Goal: Find contact information: Find contact information

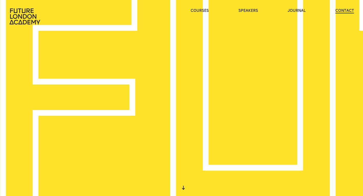
click at [342, 11] on link "contact" at bounding box center [345, 10] width 19 height 5
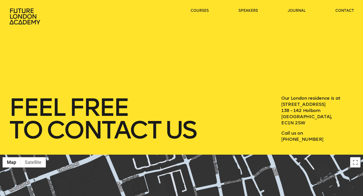
click at [114, 80] on div "feel free to contact us Our London residence is at [STREET_ADDRESS] Call us on …" at bounding box center [181, 77] width 363 height 154
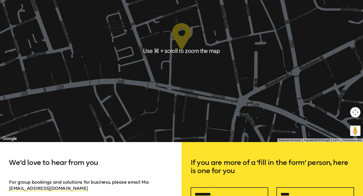
scroll to position [196, 0]
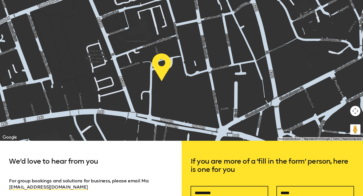
drag, startPoint x: 222, startPoint y: 90, endPoint x: 201, endPoint y: 121, distance: 37.1
click at [201, 121] on div at bounding box center [181, 50] width 363 height 182
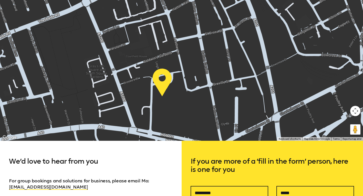
drag, startPoint x: 241, startPoint y: 53, endPoint x: 242, endPoint y: 70, distance: 16.7
click at [242, 70] on div at bounding box center [181, 50] width 363 height 182
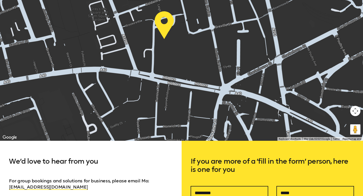
drag, startPoint x: 205, startPoint y: 86, endPoint x: 215, endPoint y: 28, distance: 59.6
click at [215, 28] on div at bounding box center [181, 50] width 363 height 182
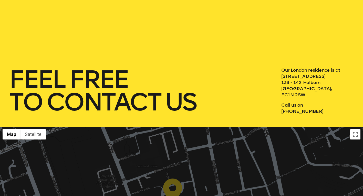
scroll to position [0, 0]
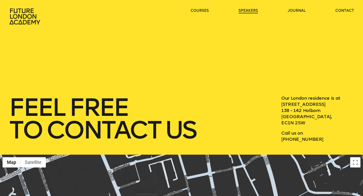
click at [243, 9] on link "speakers" at bounding box center [248, 10] width 19 height 5
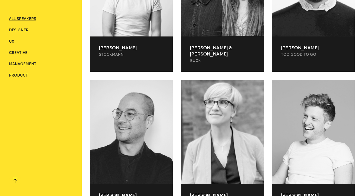
scroll to position [1688, 0]
